Goal: Information Seeking & Learning: Understand process/instructions

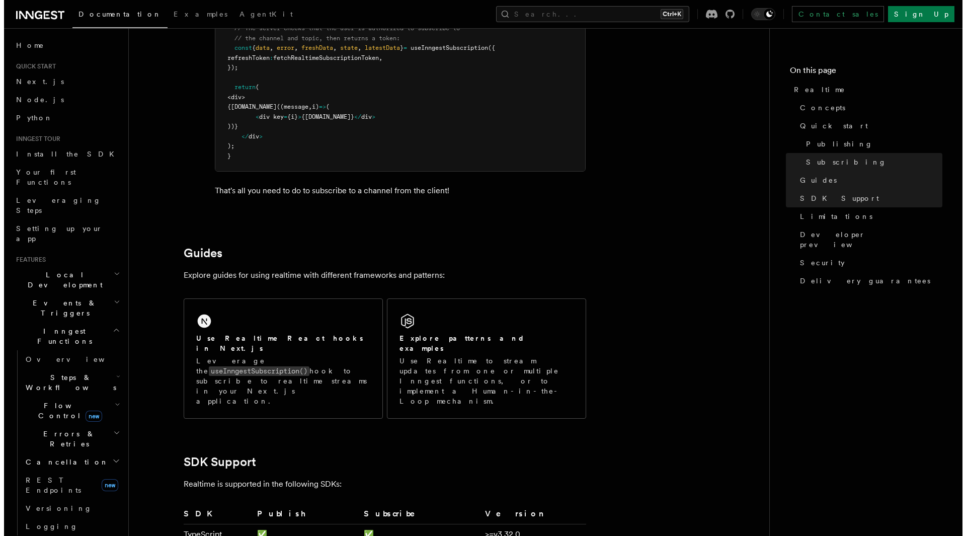
scroll to position [1710, 0]
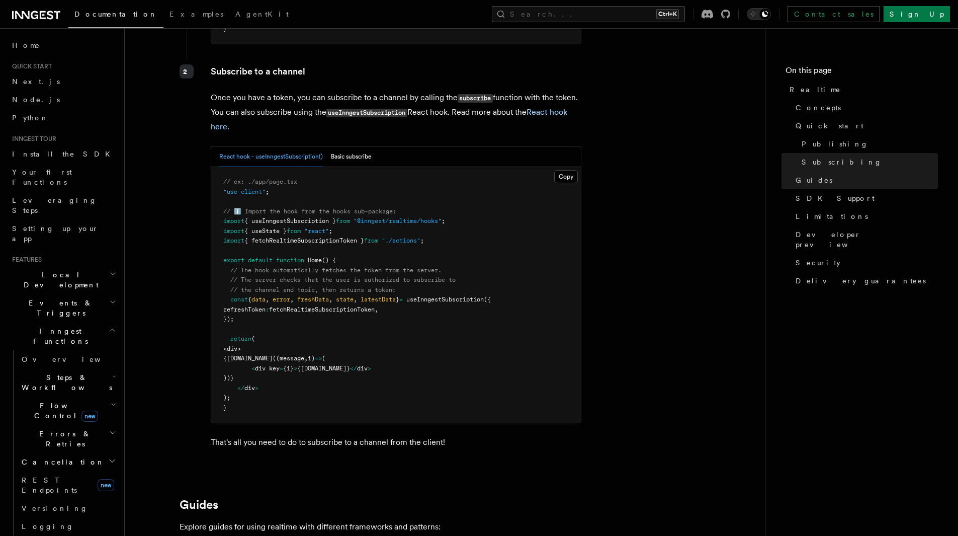
click at [464, 297] on span "useInngestSubscription" at bounding box center [444, 299] width 77 height 7
copy span "useInngestSubscription"
click at [633, 17] on button "Search... Ctrl+K" at bounding box center [588, 14] width 193 height 16
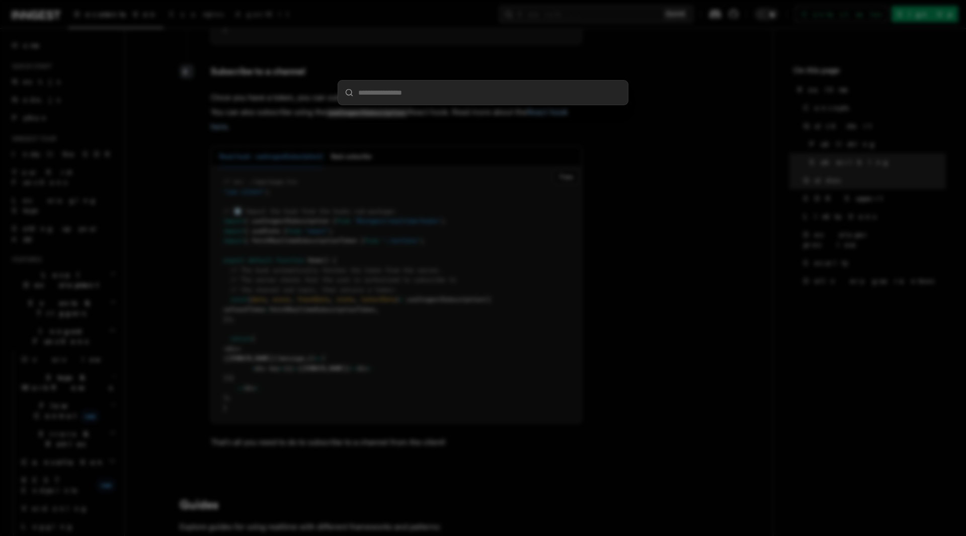
type input "**********"
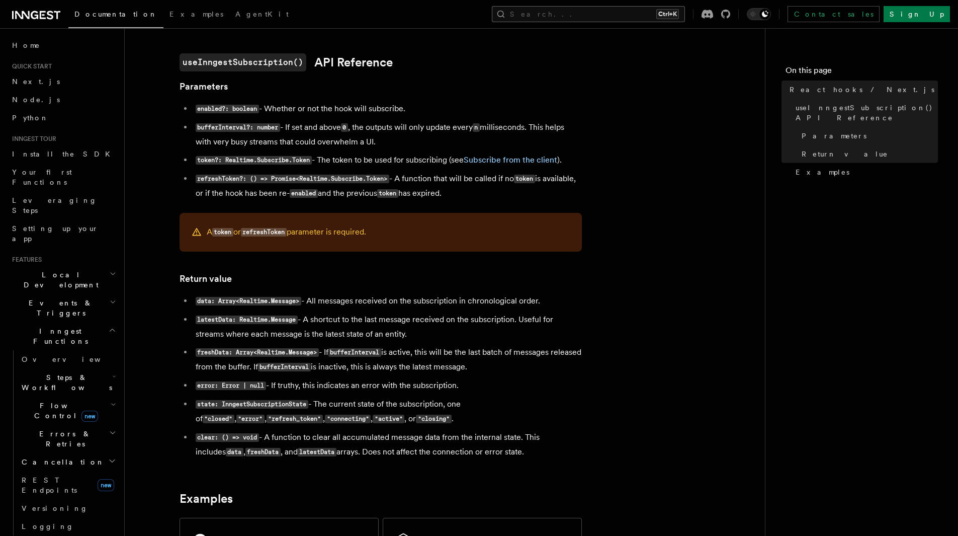
scroll to position [623, 0]
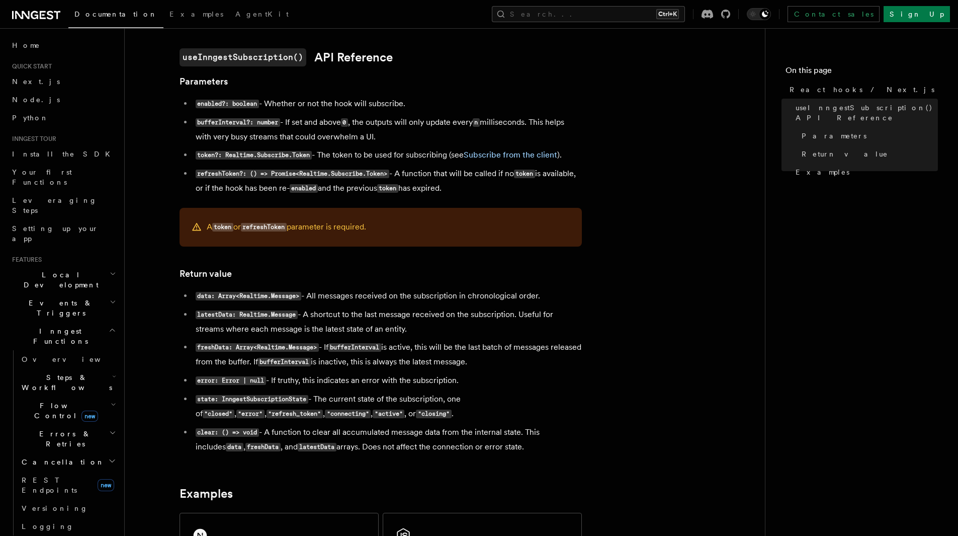
drag, startPoint x: 263, startPoint y: 295, endPoint x: 555, endPoint y: 298, distance: 292.2
click at [555, 298] on li "data: Array<Realtime.Message> - All messages received on the subscription in ch…" at bounding box center [387, 296] width 389 height 15
drag, startPoint x: 553, startPoint y: 296, endPoint x: 151, endPoint y: 288, distance: 402.4
click at [151, 288] on article "Features Realtime React hooks / Next.js TypeScript SDK v3.32.0+ Realtime provid…" at bounding box center [445, 122] width 608 height 1403
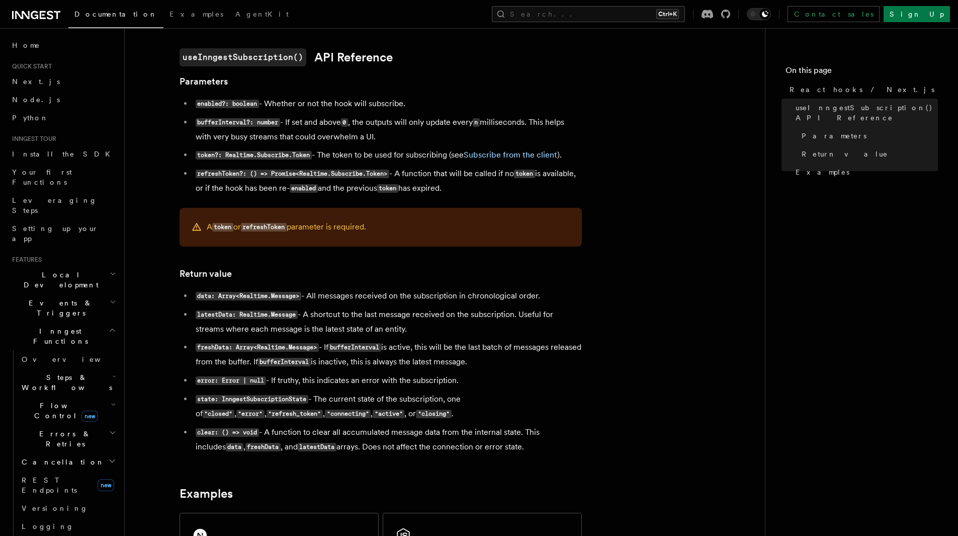
click at [152, 288] on article "Features Realtime React hooks / Next.js TypeScript SDK v3.32.0+ Realtime provid…" at bounding box center [445, 122] width 608 height 1403
drag, startPoint x: 195, startPoint y: 310, endPoint x: 482, endPoint y: 330, distance: 288.4
click at [482, 330] on li "latestData: Realtime.Message - A shortcut to the last message received on the s…" at bounding box center [387, 321] width 389 height 29
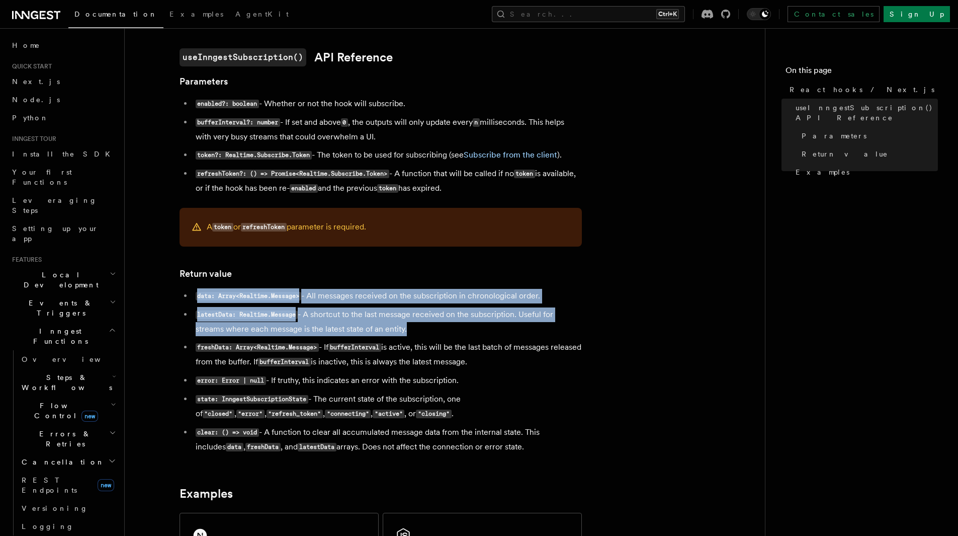
drag, startPoint x: 482, startPoint y: 330, endPoint x: 151, endPoint y: 297, distance: 332.6
click at [151, 297] on article "Features Realtime React hooks / Next.js TypeScript SDK v3.32.0+ Realtime provid…" at bounding box center [445, 122] width 608 height 1403
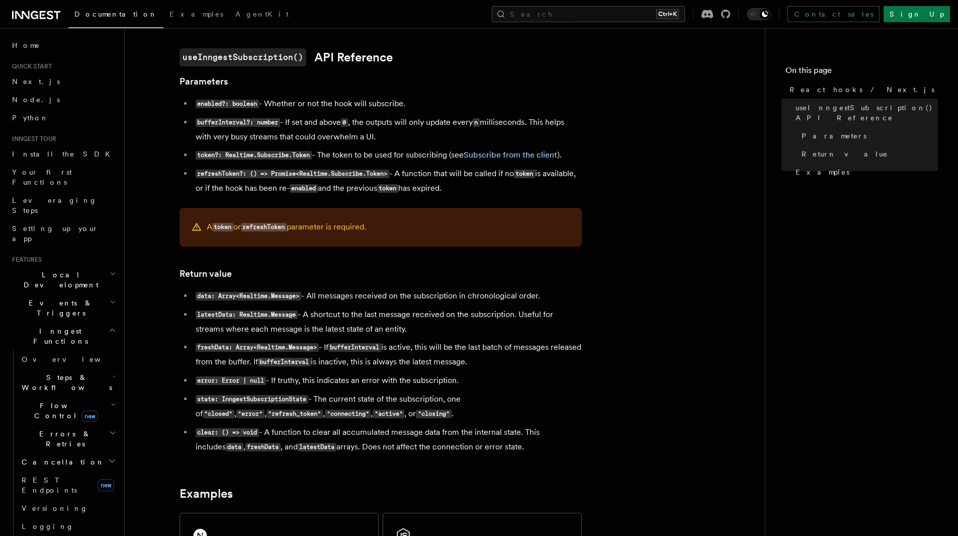
drag, startPoint x: 163, startPoint y: 286, endPoint x: 491, endPoint y: 330, distance: 330.4
click at [491, 330] on article "Features Realtime React hooks / Next.js TypeScript SDK v3.32.0+ Realtime provid…" at bounding box center [445, 122] width 608 height 1403
click at [491, 330] on li "latestData: Realtime.Message - A shortcut to the last message received on the s…" at bounding box center [387, 321] width 389 height 29
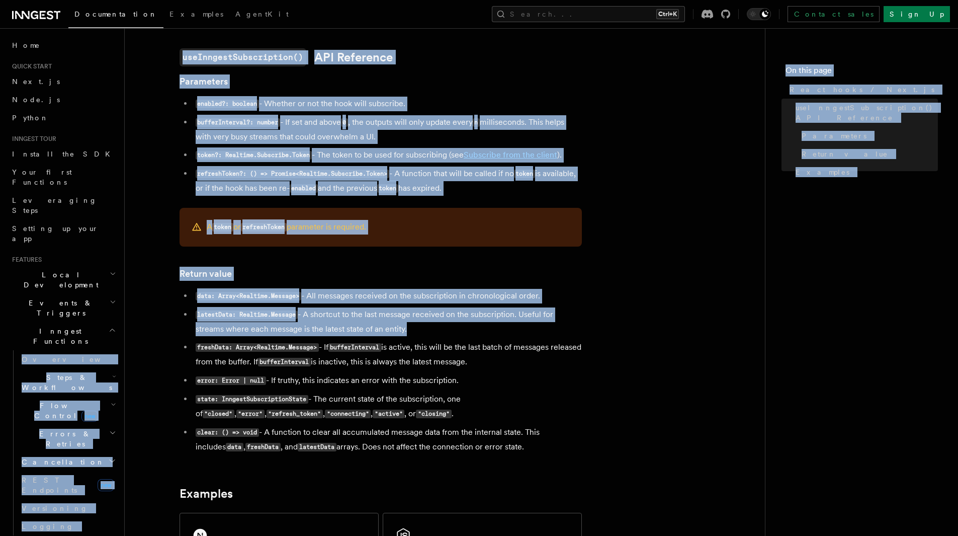
drag, startPoint x: 356, startPoint y: 316, endPoint x: 123, endPoint y: 278, distance: 235.5
click at [125, 278] on div "Search... Documentation Examples AgentKit Home Quick start Next.js Node.js Pyth…" at bounding box center [541, 100] width 833 height 1447
click at [193, 292] on li "data: Array<Realtime.Message> - All messages received on the subscription in ch…" at bounding box center [387, 296] width 389 height 15
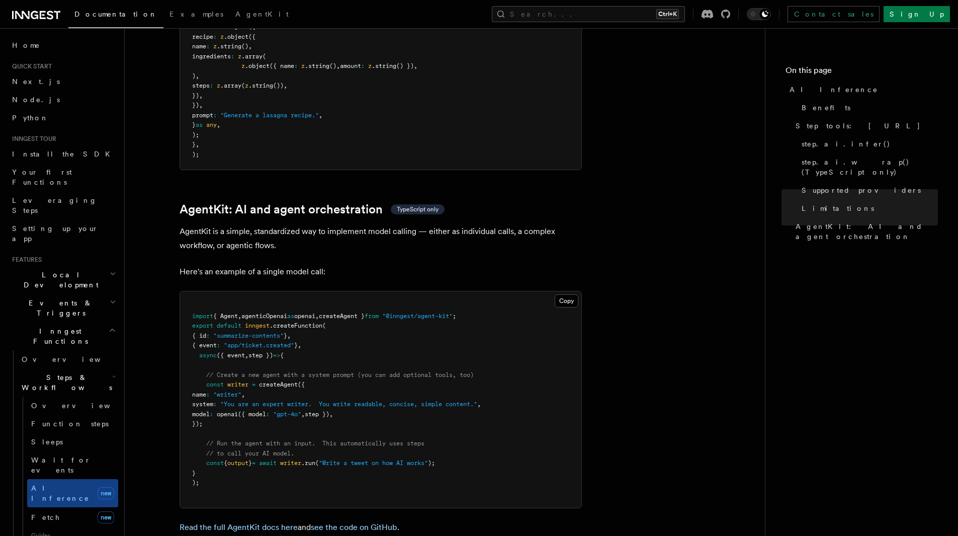
scroll to position [2816, 0]
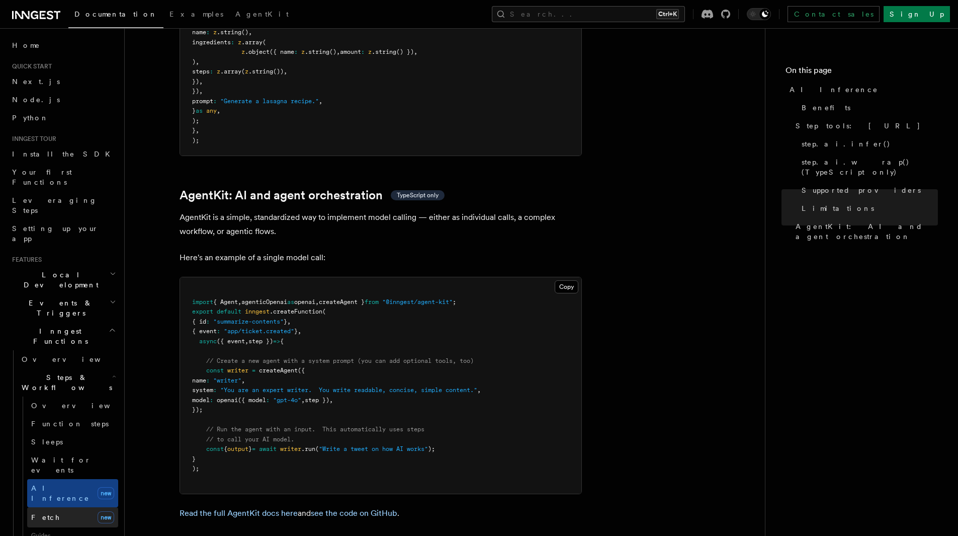
click at [56, 507] on link "Fetch new" at bounding box center [72, 517] width 91 height 20
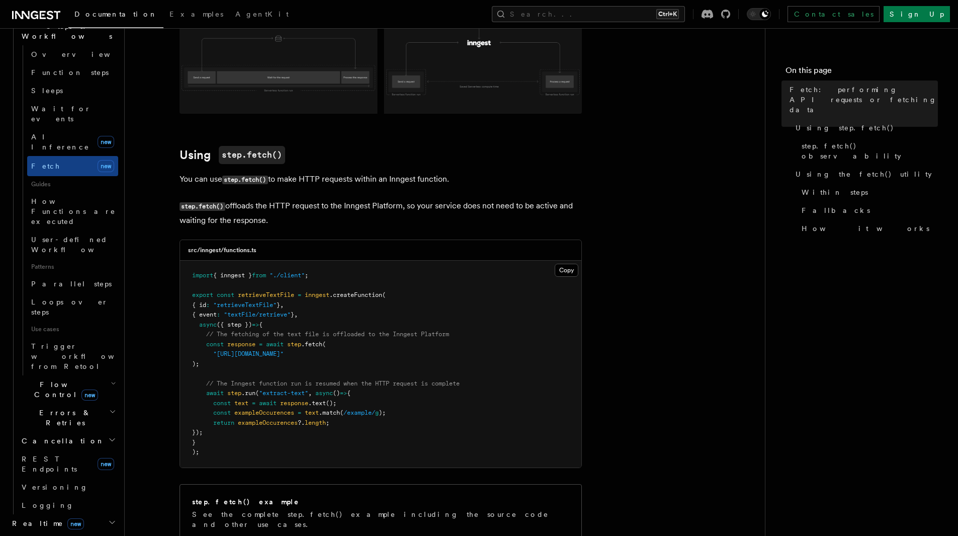
scroll to position [352, 0]
click at [67, 517] on span "new" at bounding box center [75, 522] width 17 height 11
click at [63, 531] on link "Overview" at bounding box center [68, 540] width 101 height 18
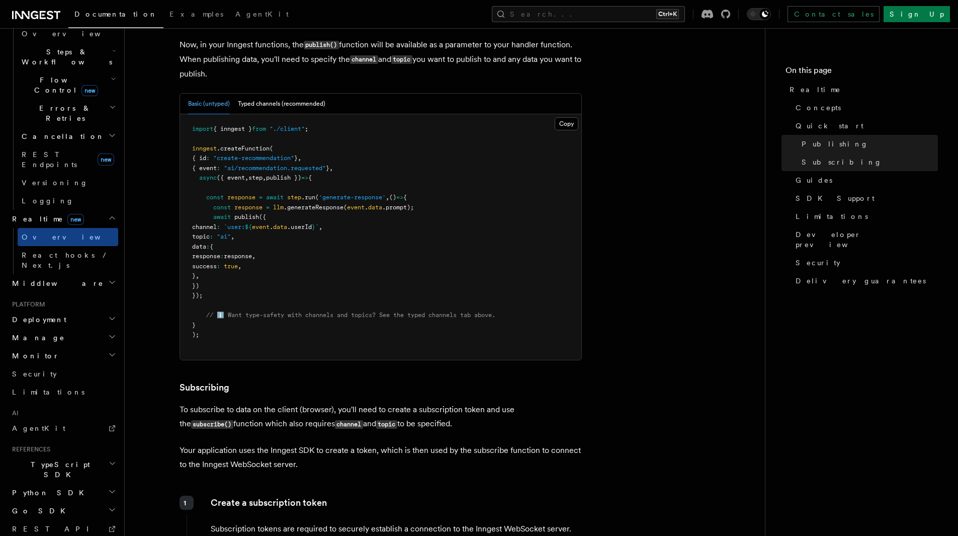
scroll to position [855, 0]
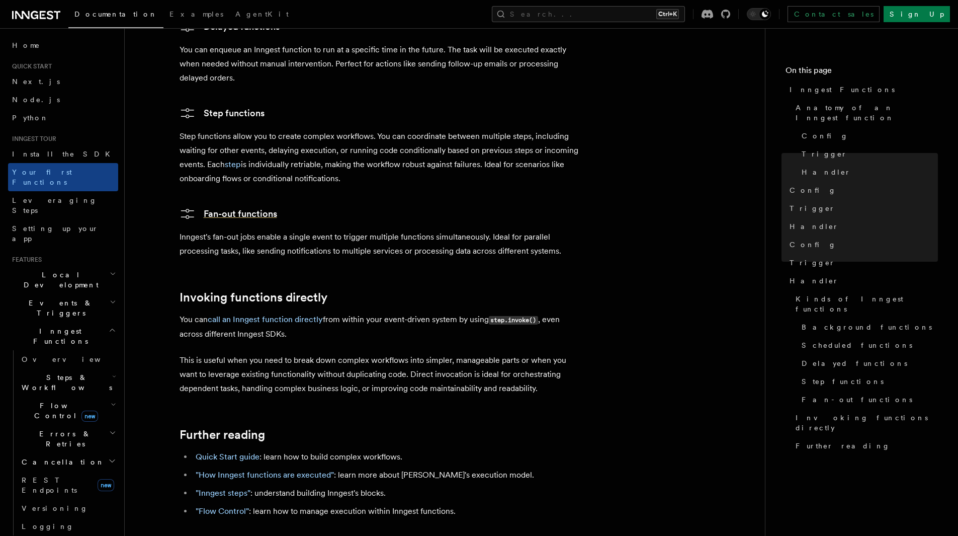
scroll to position [1891, 0]
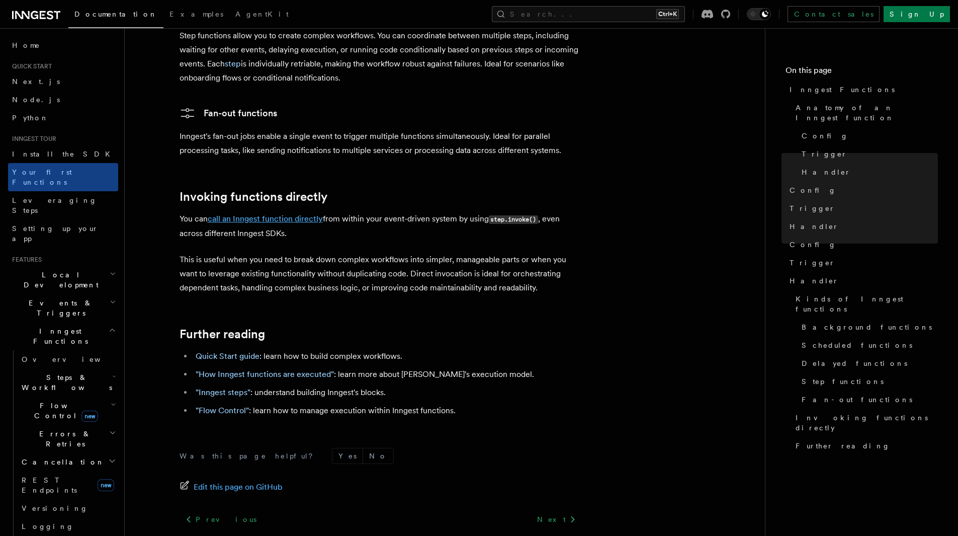
click at [266, 214] on link "call an Inngest function directly" at bounding box center [265, 219] width 115 height 10
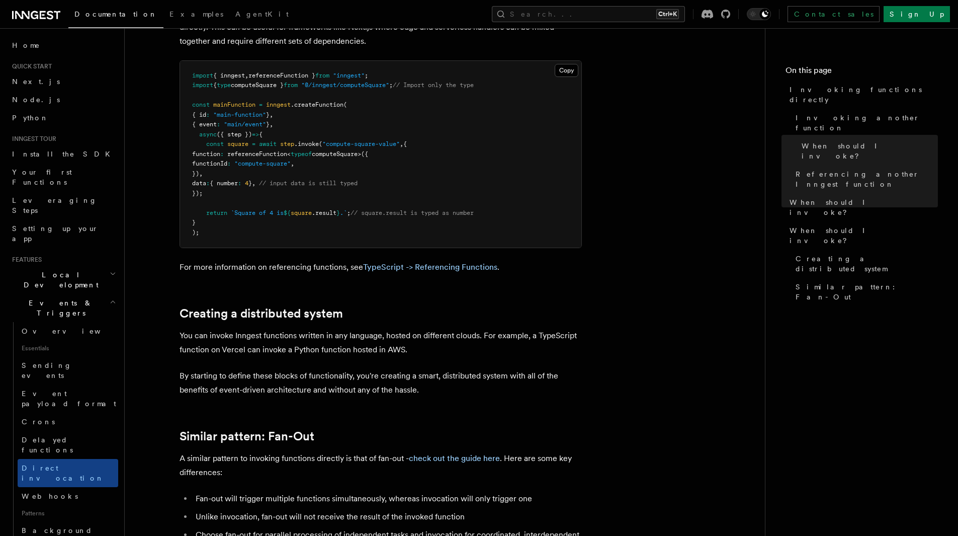
scroll to position [1157, 0]
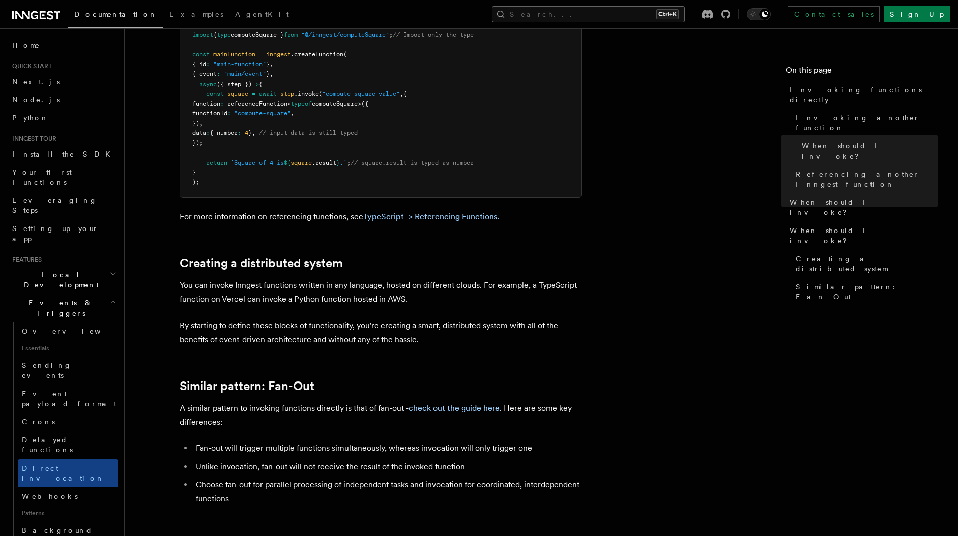
click at [631, 14] on button "Search... Ctrl+K" at bounding box center [588, 14] width 193 height 16
click at [54, 298] on span "Events & Triggers" at bounding box center [59, 308] width 102 height 20
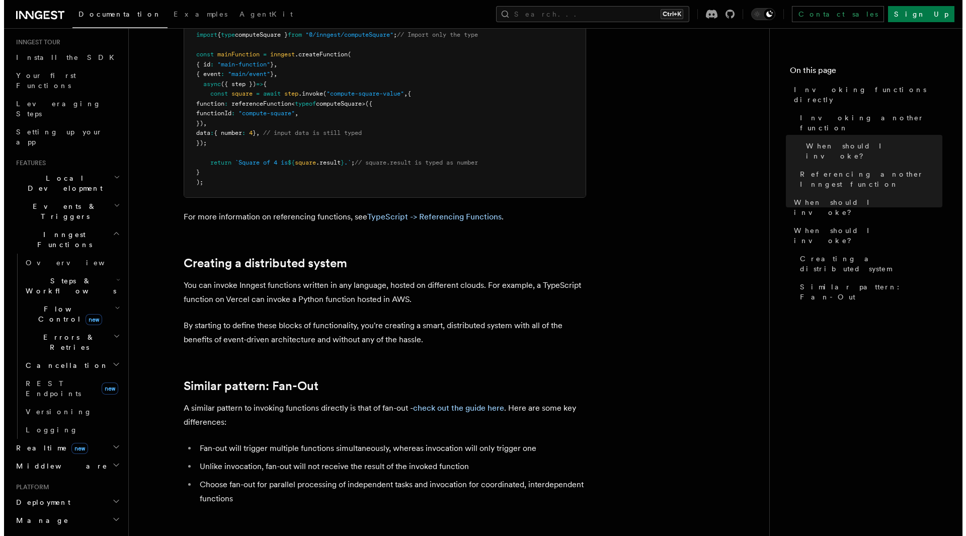
scroll to position [101, 0]
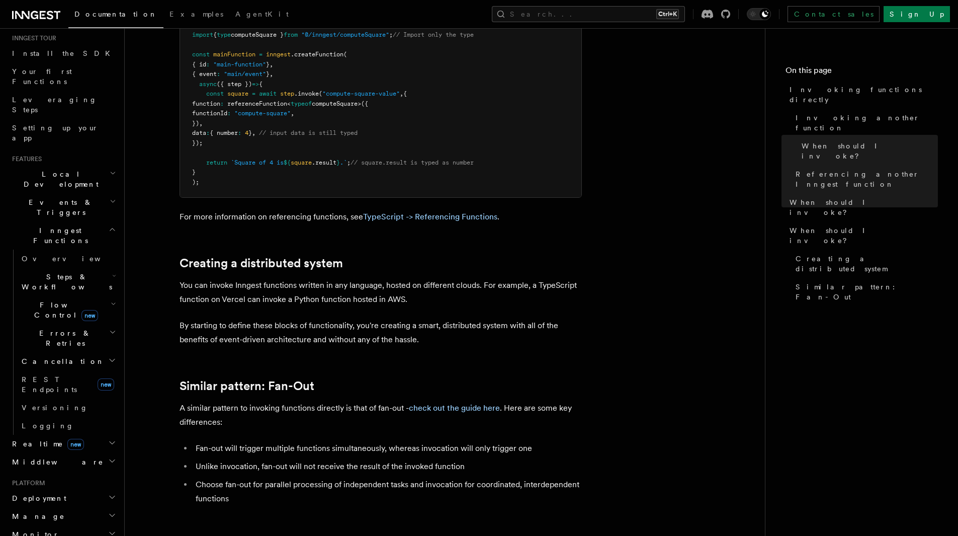
click at [53, 197] on span "Events & Triggers" at bounding box center [59, 207] width 102 height 20
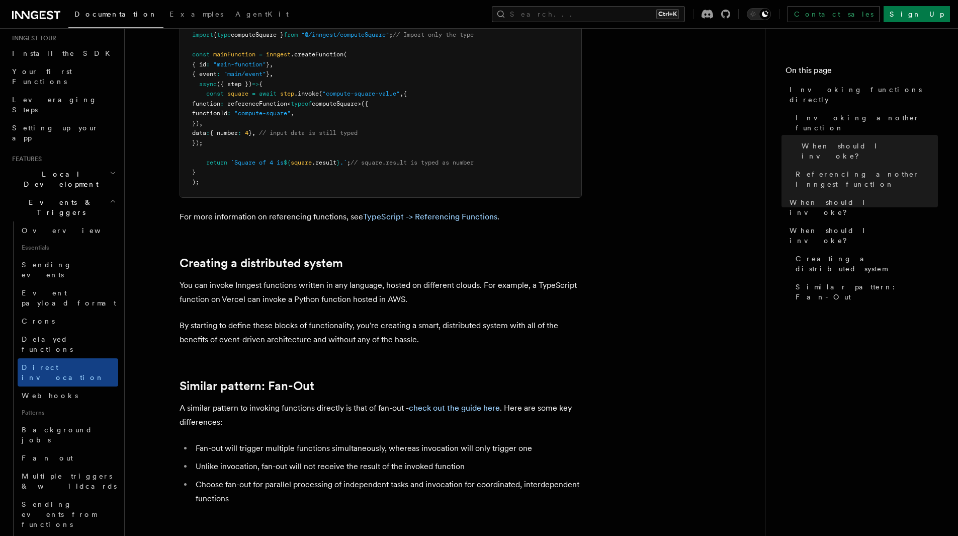
click at [53, 197] on span "Events & Triggers" at bounding box center [59, 207] width 102 height 20
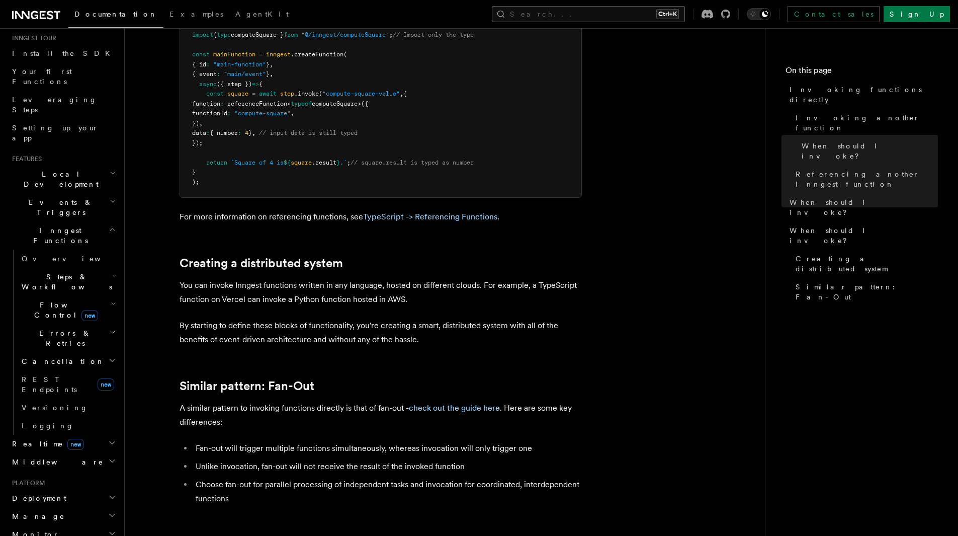
click at [623, 8] on button "Search... Ctrl+K" at bounding box center [588, 14] width 193 height 16
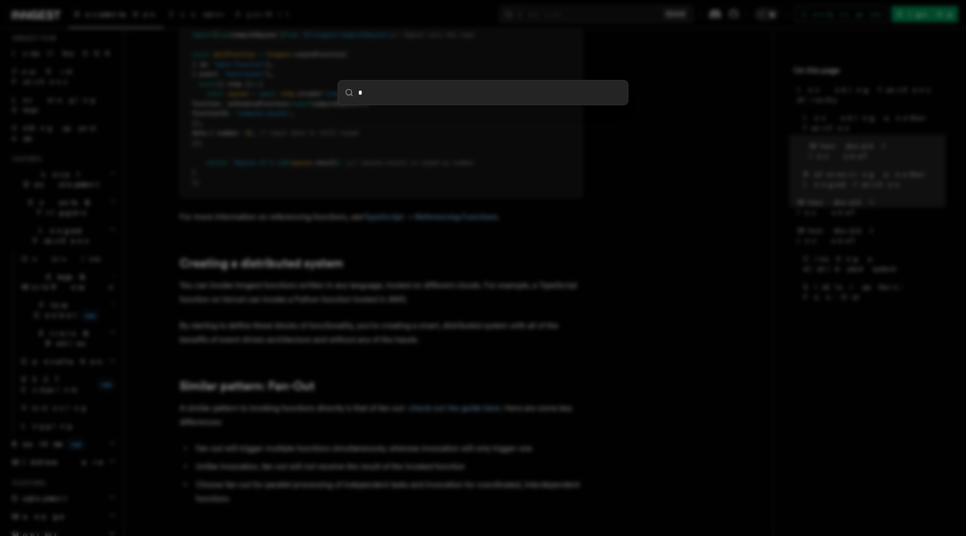
type input "**"
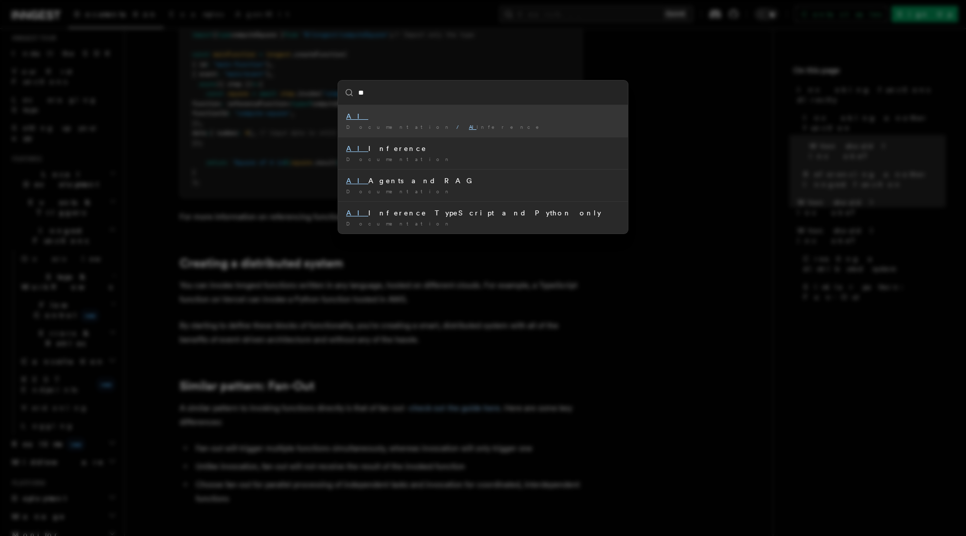
click at [438, 114] on div "AI" at bounding box center [483, 116] width 274 height 10
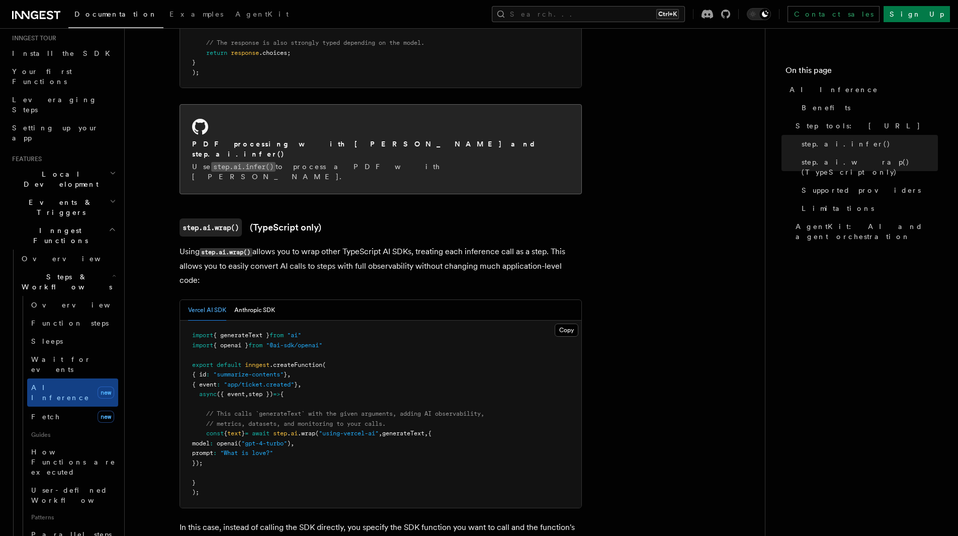
scroll to position [805, 0]
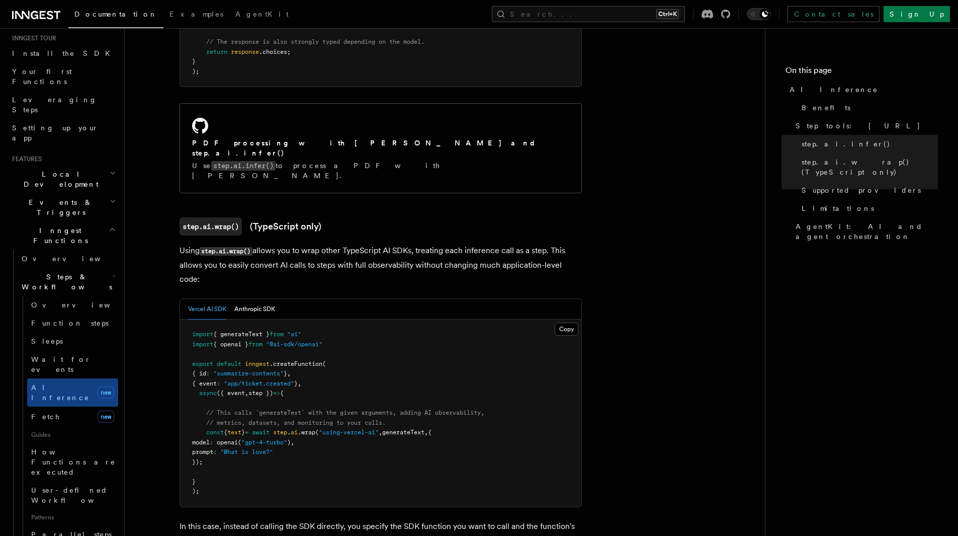
drag, startPoint x: 211, startPoint y: 395, endPoint x: 206, endPoint y: 389, distance: 7.9
click at [206, 389] on pre "import { generateText } from "ai" import { openai } from "@ai-sdk/openai" expor…" at bounding box center [380, 412] width 401 height 187
copy code "const { text } = await step . ai .wrap ( "using-vercel-ai" , generateText , { m…"
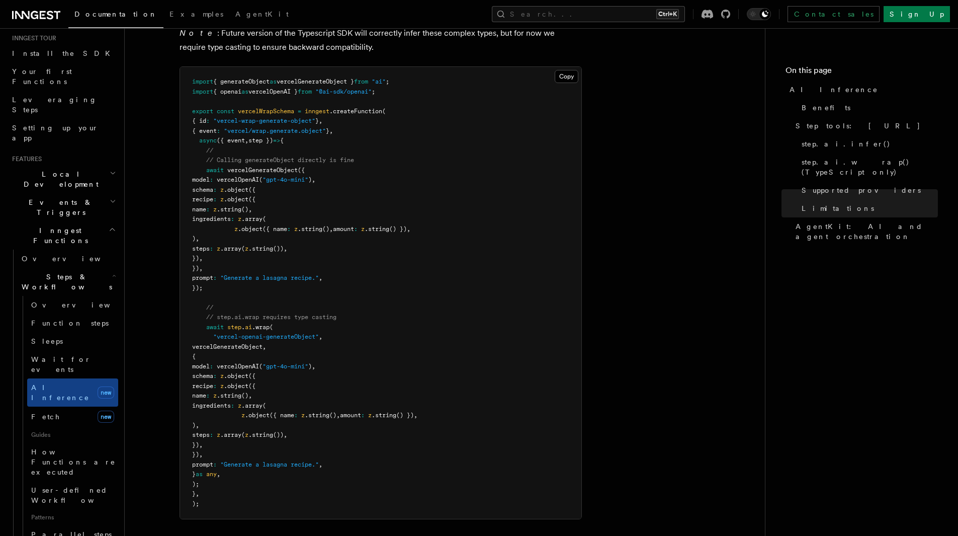
scroll to position [2464, 0]
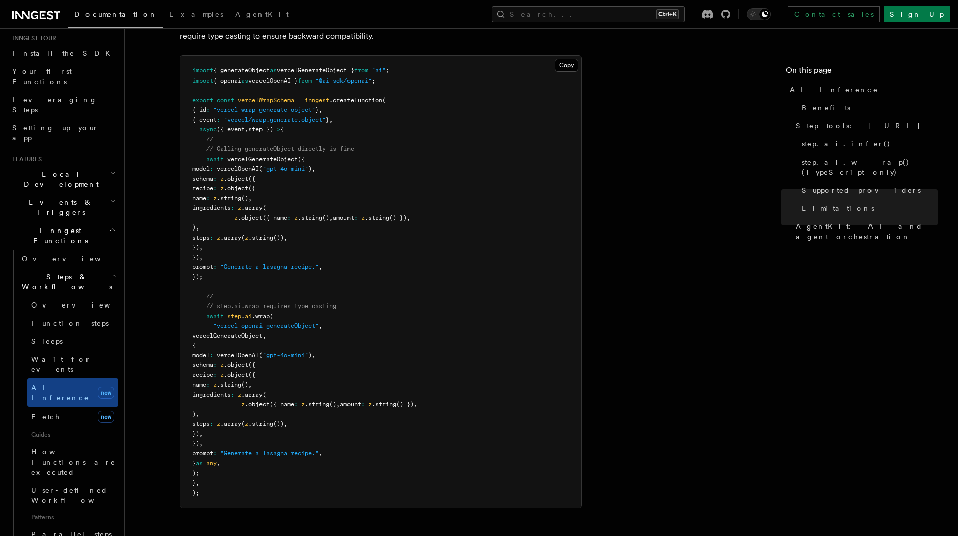
click at [475, 244] on pre "import { generateObject as vercelGenerateObject } from "ai" ; import { openai a…" at bounding box center [380, 282] width 401 height 452
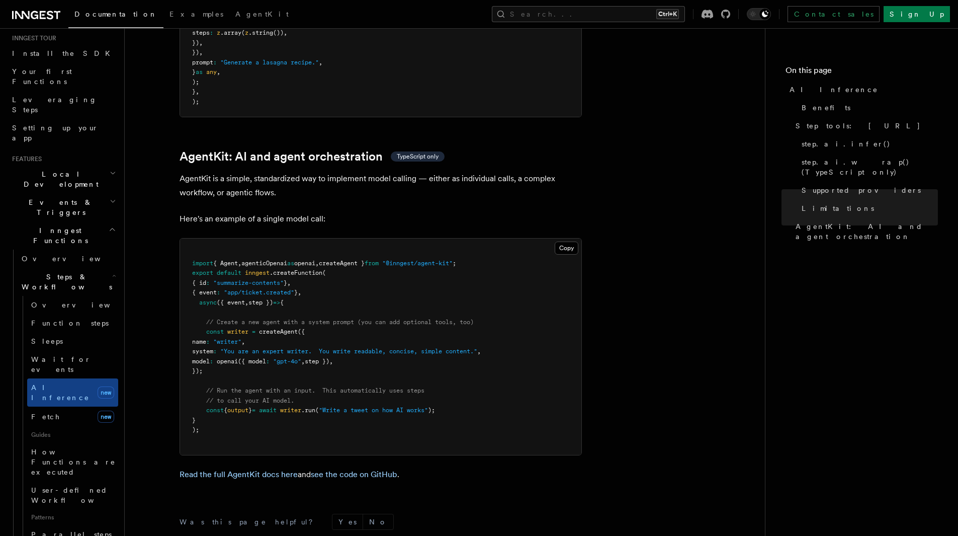
scroll to position [2952, 0]
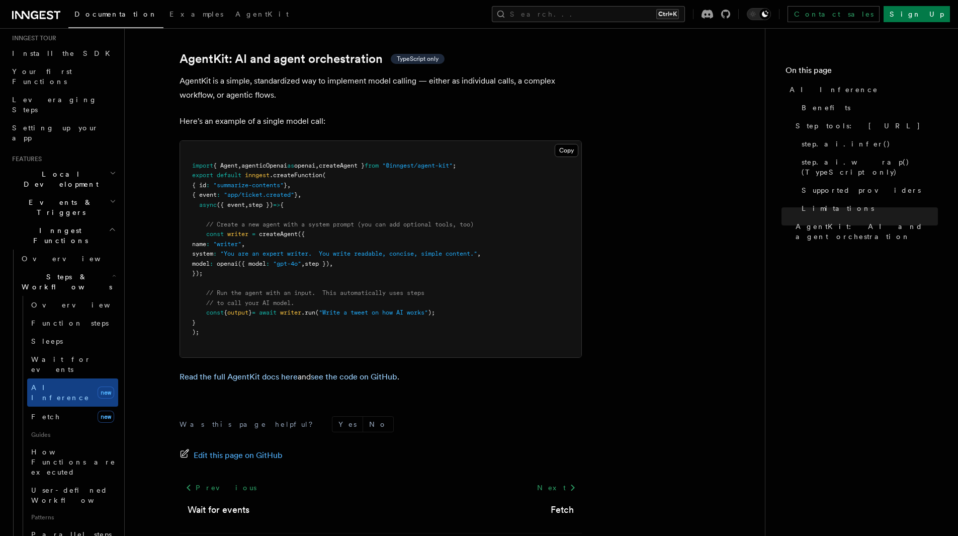
click at [93, 268] on h2 "Steps & Workflows" at bounding box center [68, 282] width 101 height 28
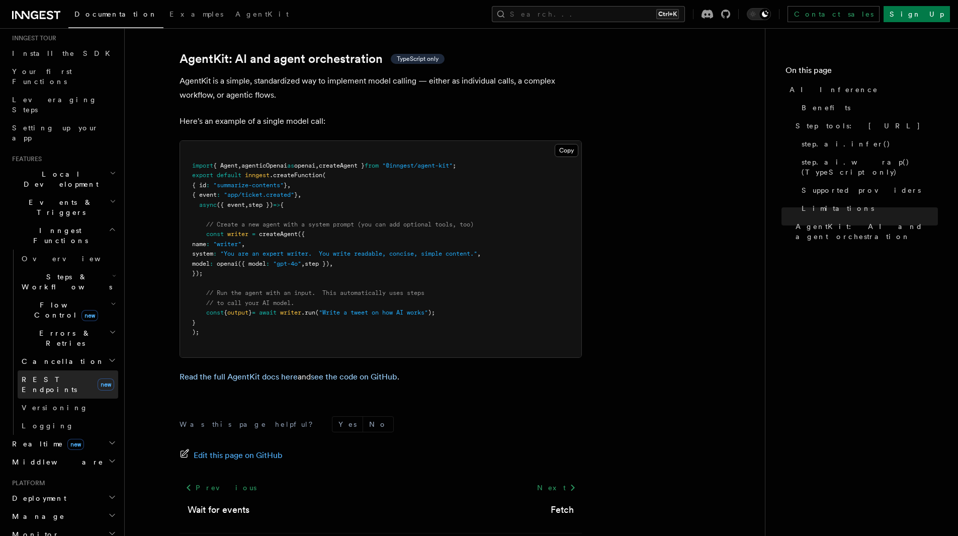
click at [90, 370] on link "REST Endpoints new" at bounding box center [68, 384] width 101 height 28
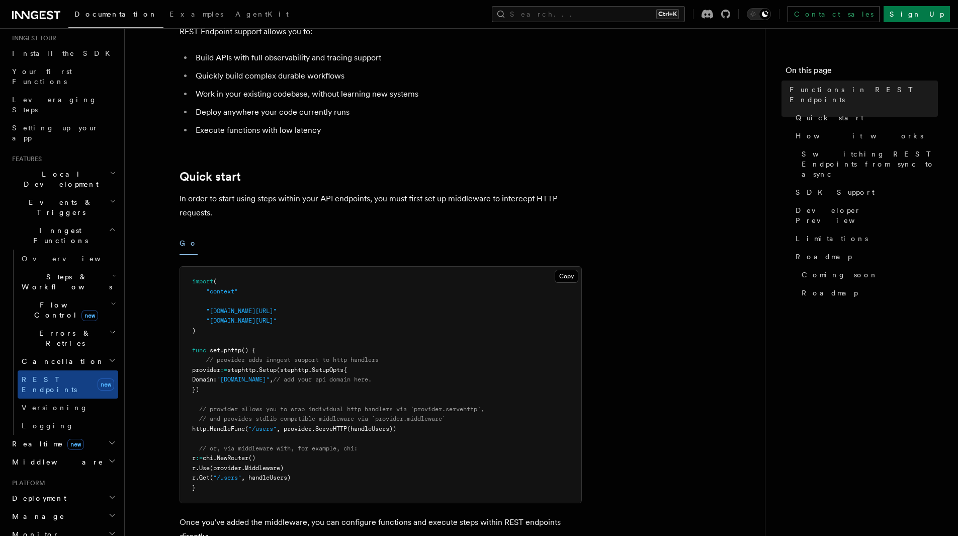
scroll to position [201, 0]
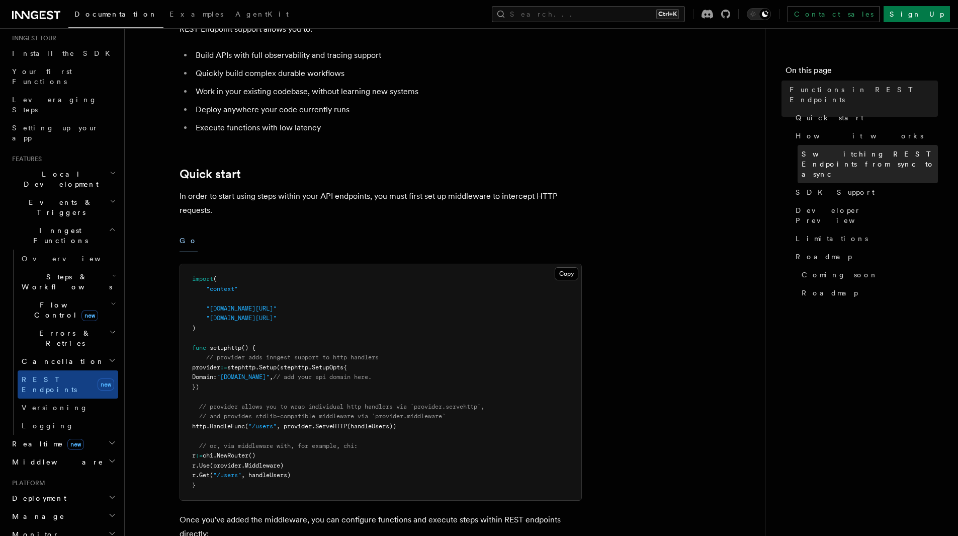
click at [824, 149] on span "Switching REST Endpoints from sync to async" at bounding box center [870, 164] width 136 height 30
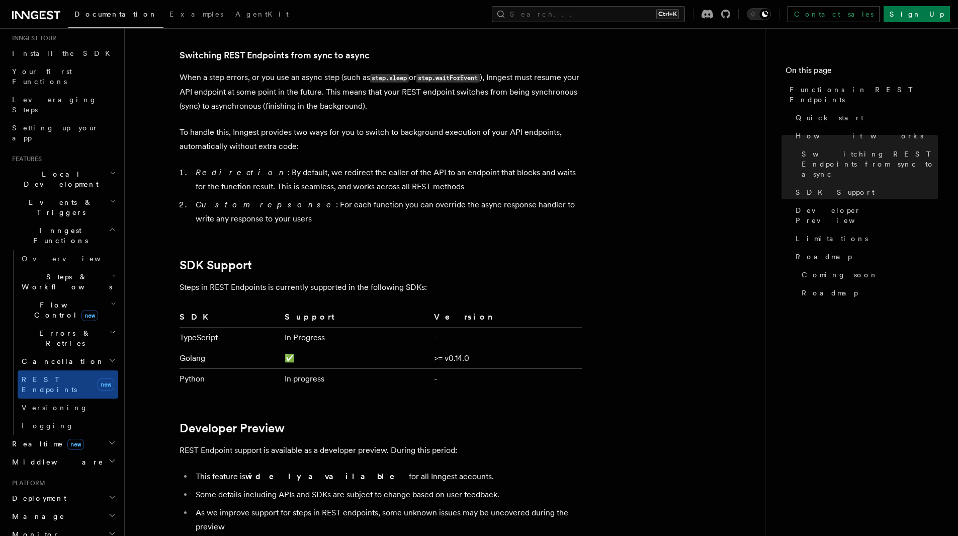
scroll to position [1268, 0]
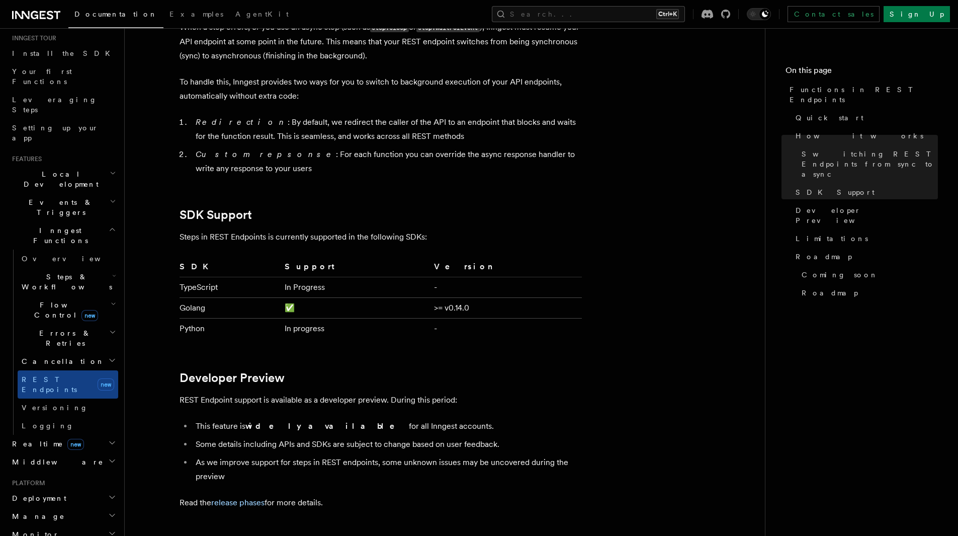
click at [74, 434] on h2 "Realtime new" at bounding box center [63, 443] width 110 height 18
click at [67, 453] on link "Overview" at bounding box center [68, 462] width 101 height 18
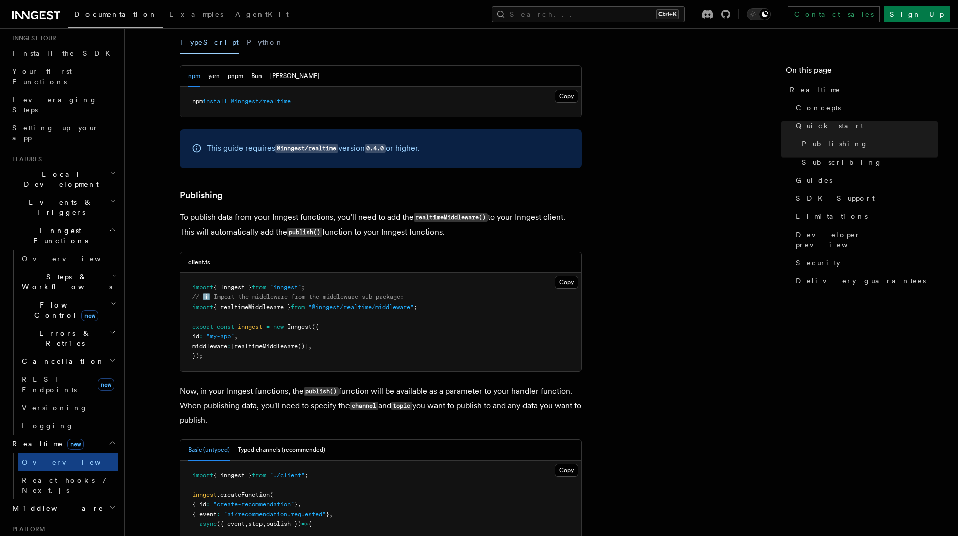
scroll to position [503, 0]
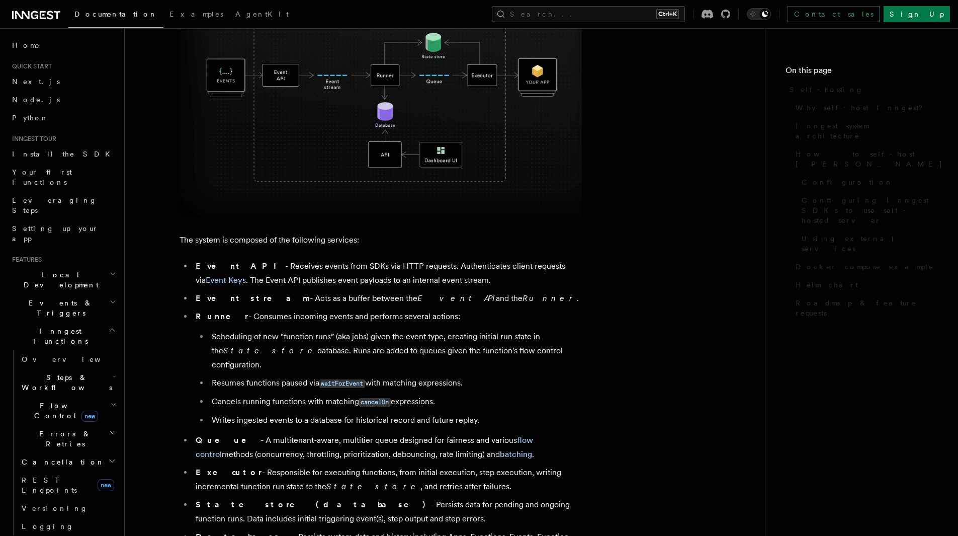
click at [321, 185] on img at bounding box center [381, 96] width 402 height 241
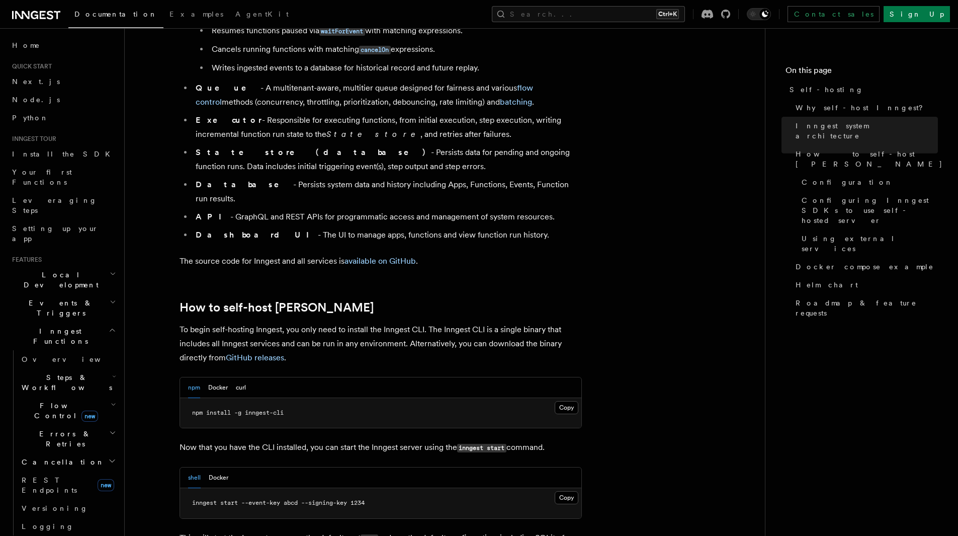
scroll to position [905, 0]
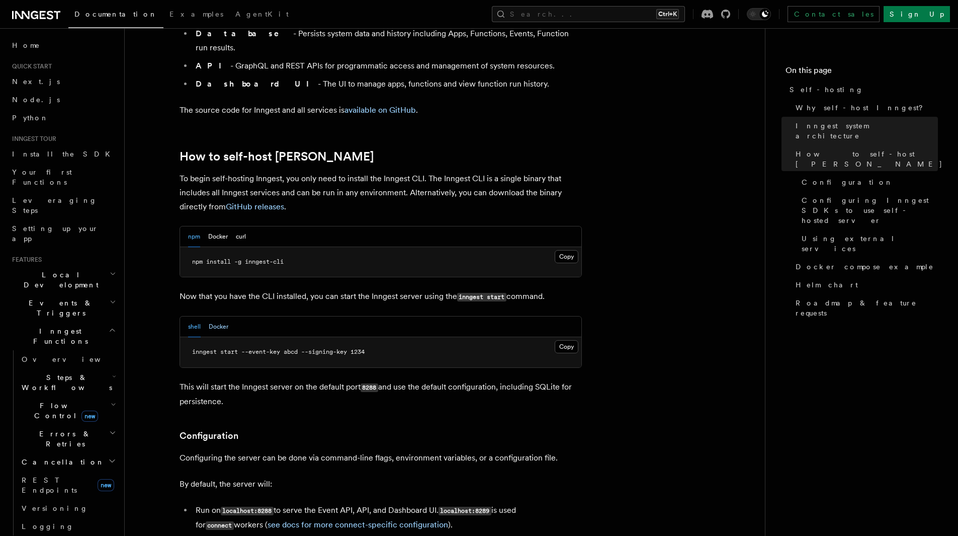
click at [217, 316] on button "Docker" at bounding box center [219, 326] width 20 height 21
click at [460, 337] on pre "docker run -p 8288:8288 -p 8289:8289 -e INNGEST_EVENT_KEY=abcd -e INNGEST_SIGNI…" at bounding box center [380, 352] width 401 height 30
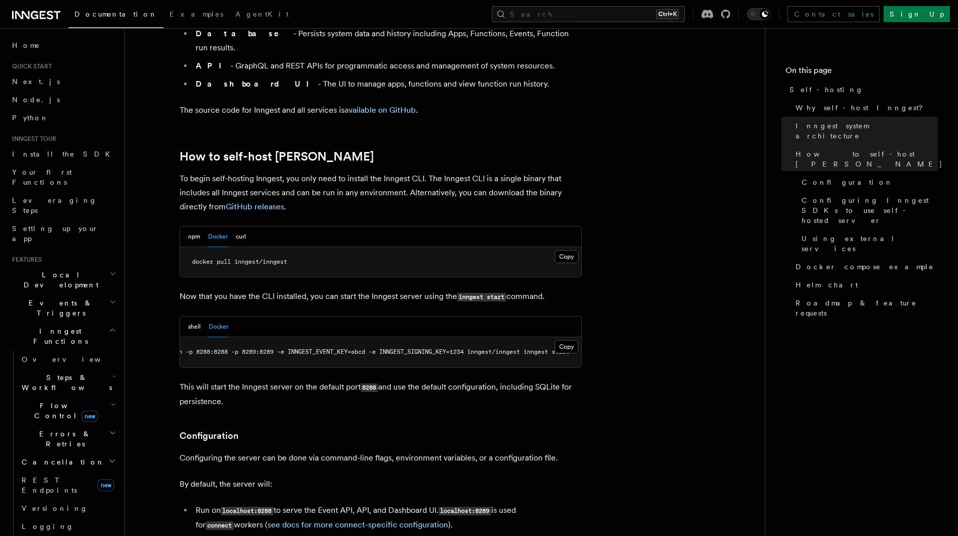
copy article "docker run -p 8288:8288 -p 8289:8289 -e INNGEST_EVENT_KEY=abcd -e INNGEST_SIGNI…"
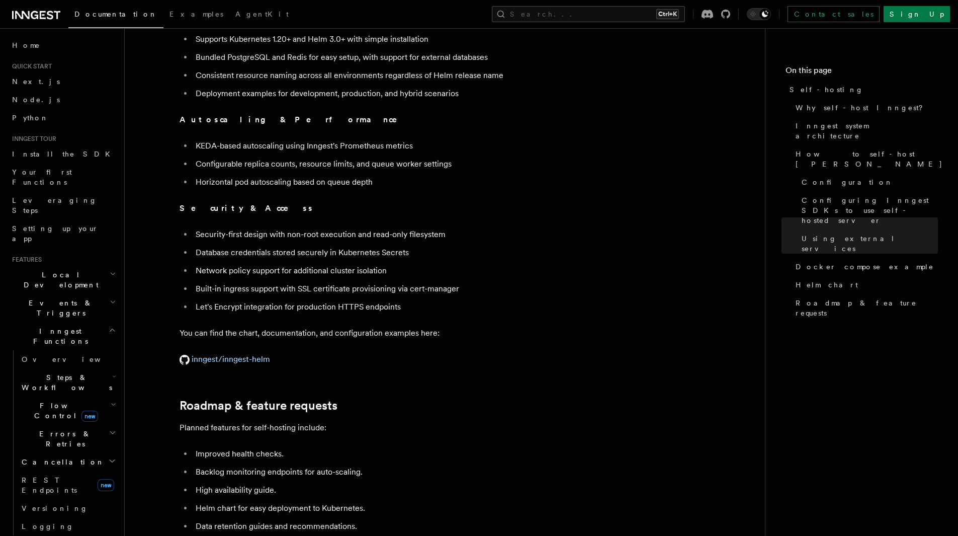
scroll to position [3721, 0]
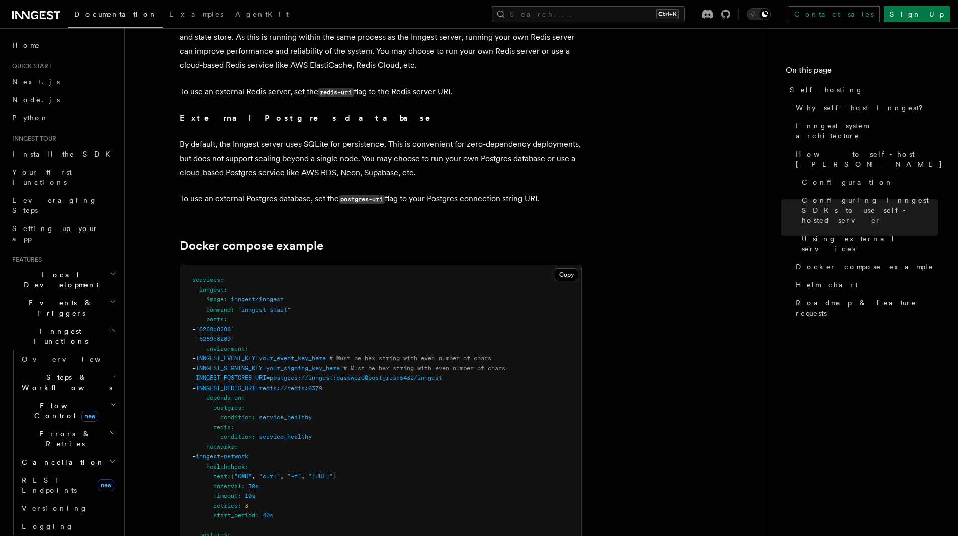
scroll to position [2530, 0]
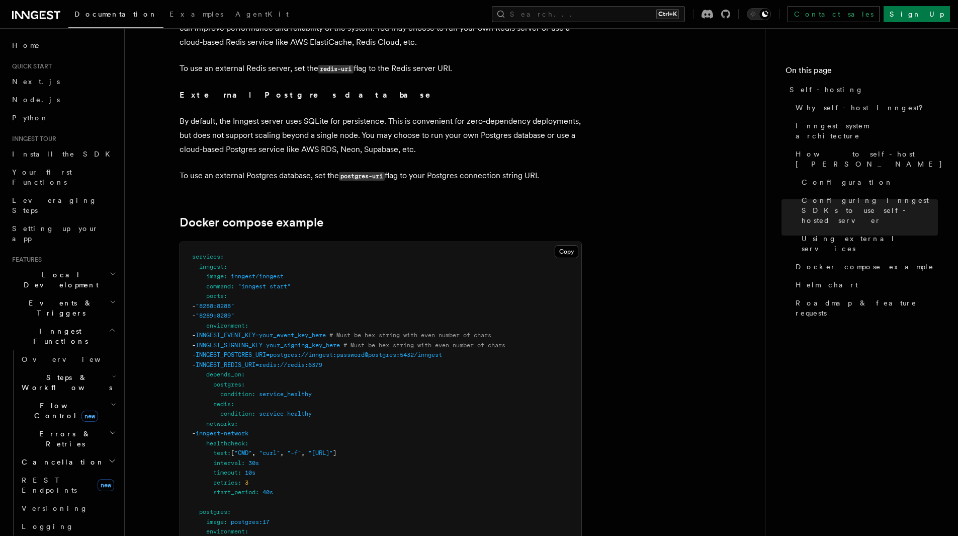
click at [500, 118] on p "By default, the Inngest server uses SQLite for persistence. This is convenient …" at bounding box center [381, 135] width 402 height 42
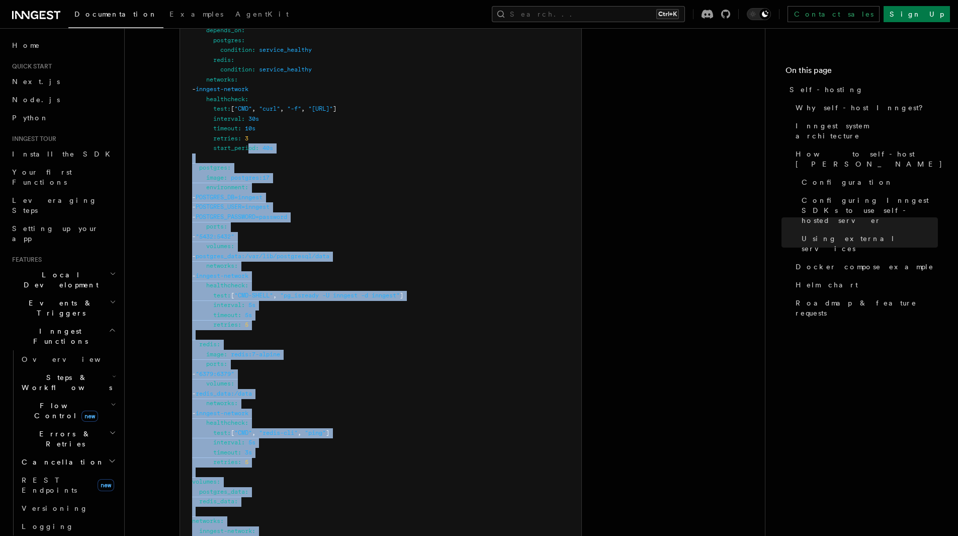
scroll to position [2665, 0]
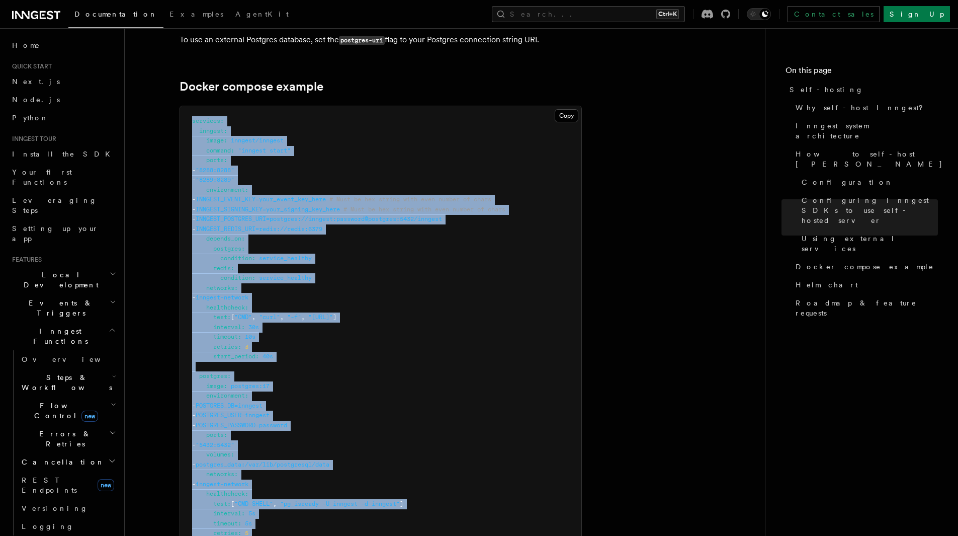
drag, startPoint x: 282, startPoint y: 434, endPoint x: 186, endPoint y: 100, distance: 347.5
click at [186, 106] on pre "services : inngest : image : inngest/inngest command : "inngest start" ports : …" at bounding box center [380, 439] width 401 height 667
copy code "services : inngest : image : inngest/inngest command : "inngest start" ports : …"
drag, startPoint x: 615, startPoint y: 187, endPoint x: 618, endPoint y: 181, distance: 7.4
